Goal: Browse casually

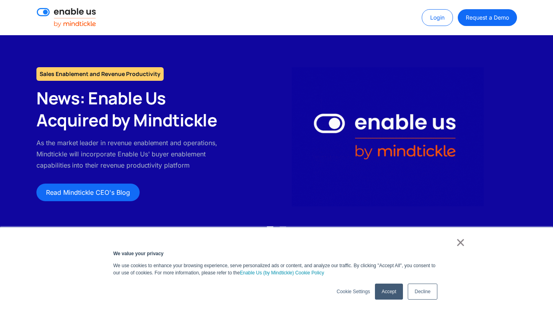
click at [417, 296] on link "Decline" at bounding box center [423, 292] width 30 height 16
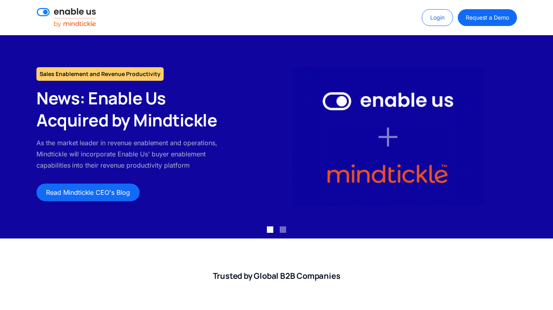
click at [74, 20] on img at bounding box center [66, 17] width 59 height 19
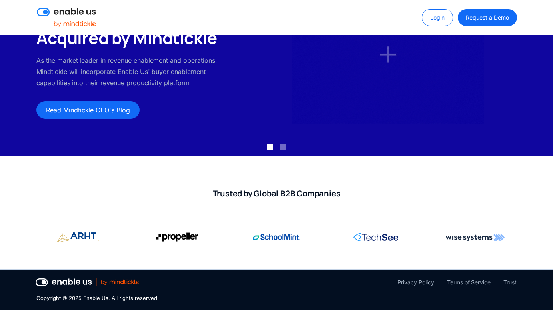
scroll to position [76, 0]
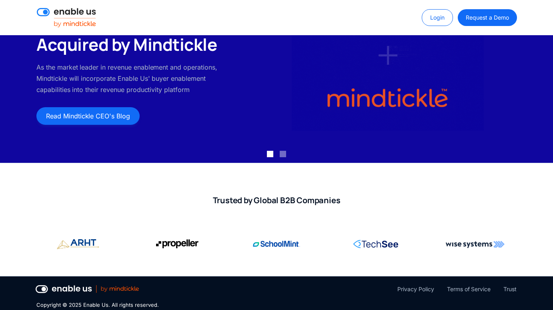
click at [106, 118] on link "Read Mindtickle CEO's Blog" at bounding box center [87, 116] width 103 height 18
